Goal: Use online tool/utility: Utilize a website feature to perform a specific function

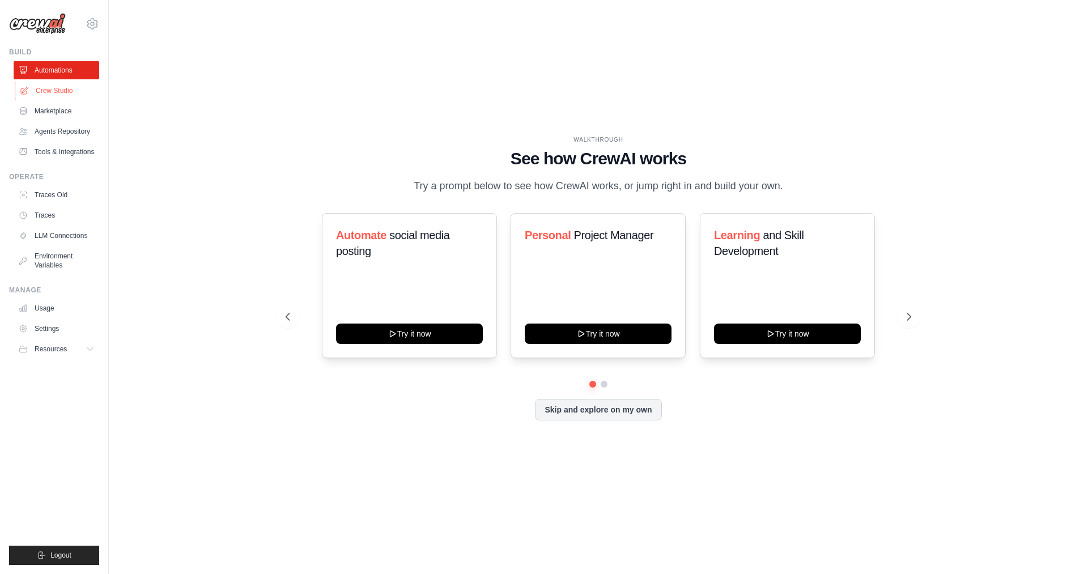
click at [55, 88] on link "Crew Studio" at bounding box center [58, 91] width 86 height 18
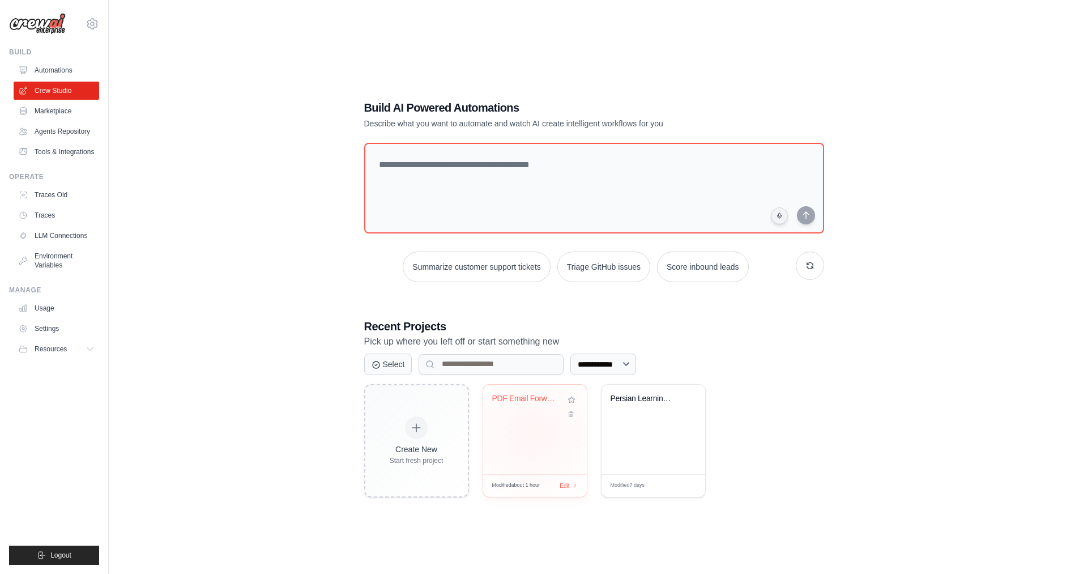
click at [532, 434] on div "PDF Email Forwarder to Instructors" at bounding box center [535, 429] width 104 height 89
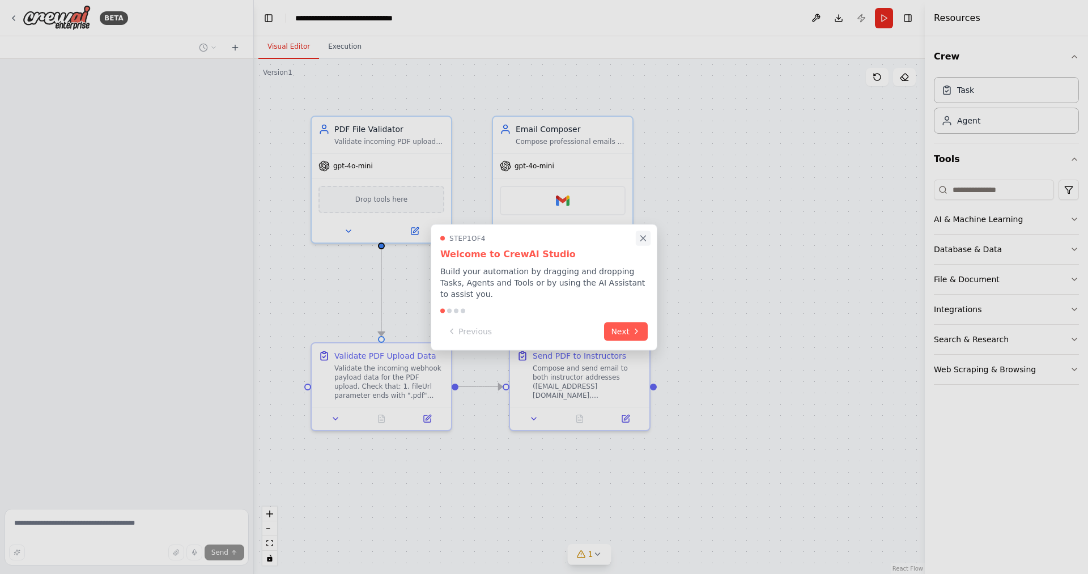
click at [645, 243] on icon "Close walkthrough" at bounding box center [643, 238] width 10 height 10
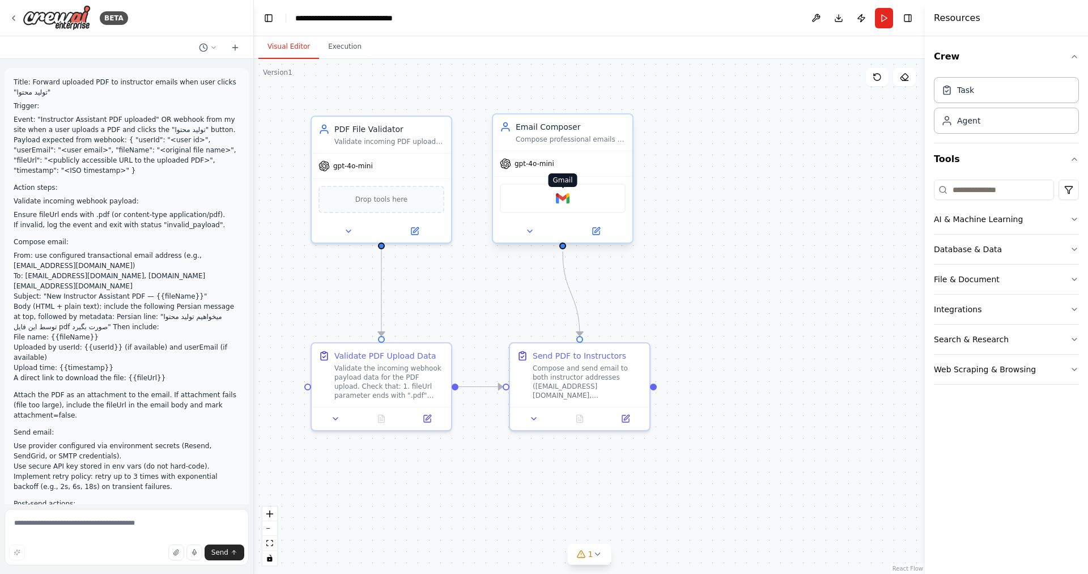
scroll to position [2274, 0]
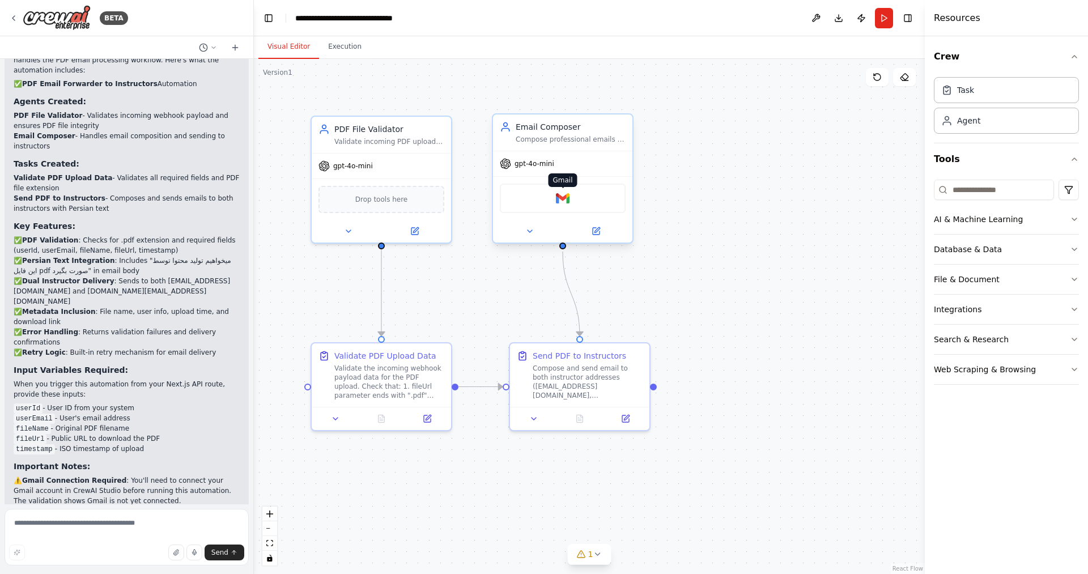
click at [565, 202] on img at bounding box center [563, 198] width 14 height 14
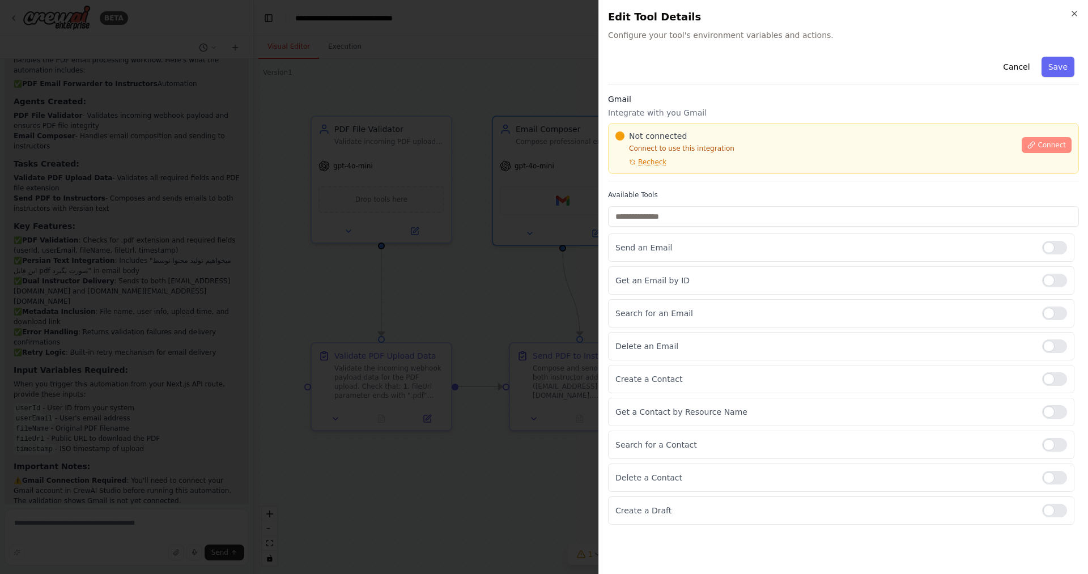
click at [1044, 148] on span "Connect" at bounding box center [1051, 144] width 28 height 9
